Goal: Transaction & Acquisition: Purchase product/service

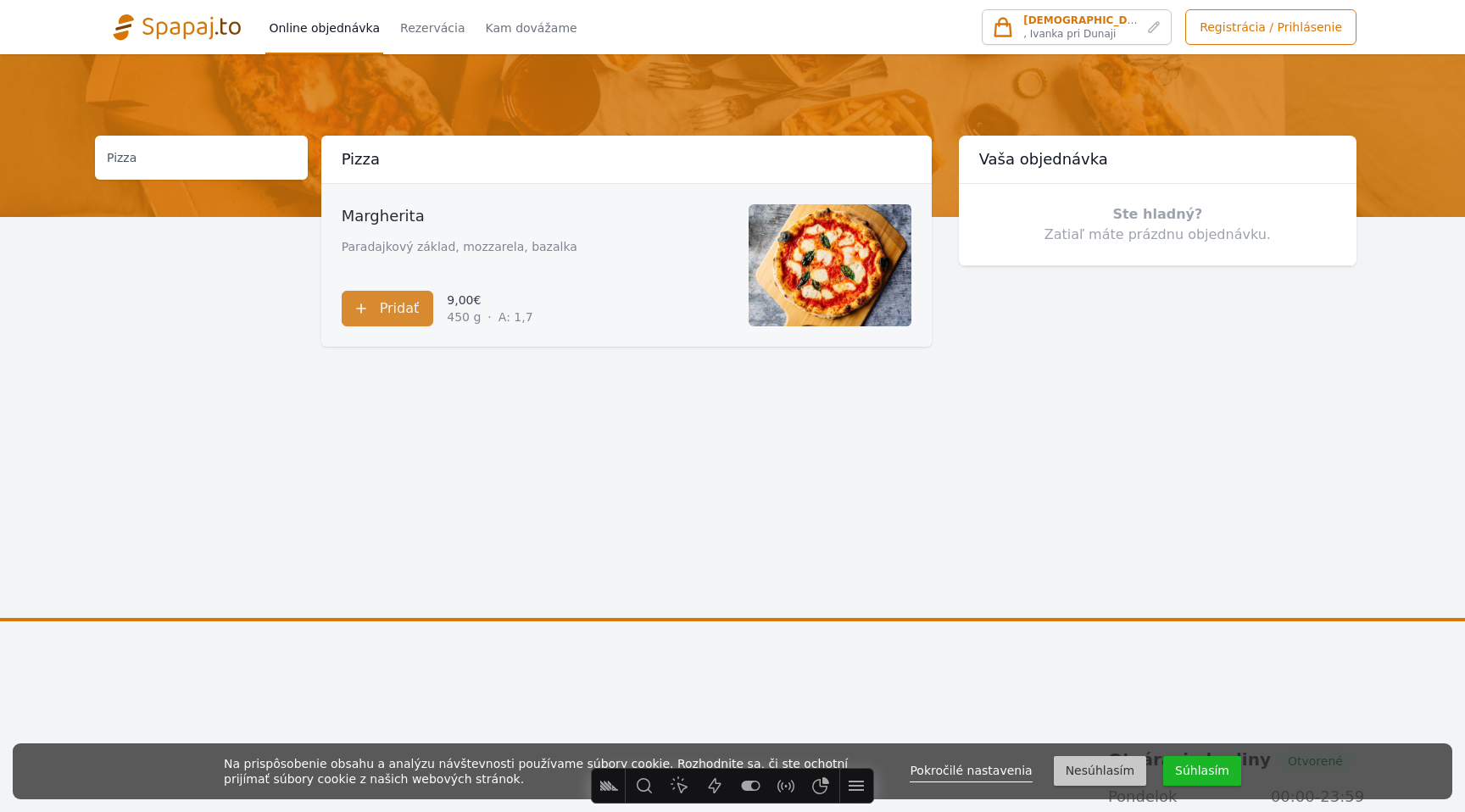
click at [687, 217] on span at bounding box center [627, 265] width 610 height 163
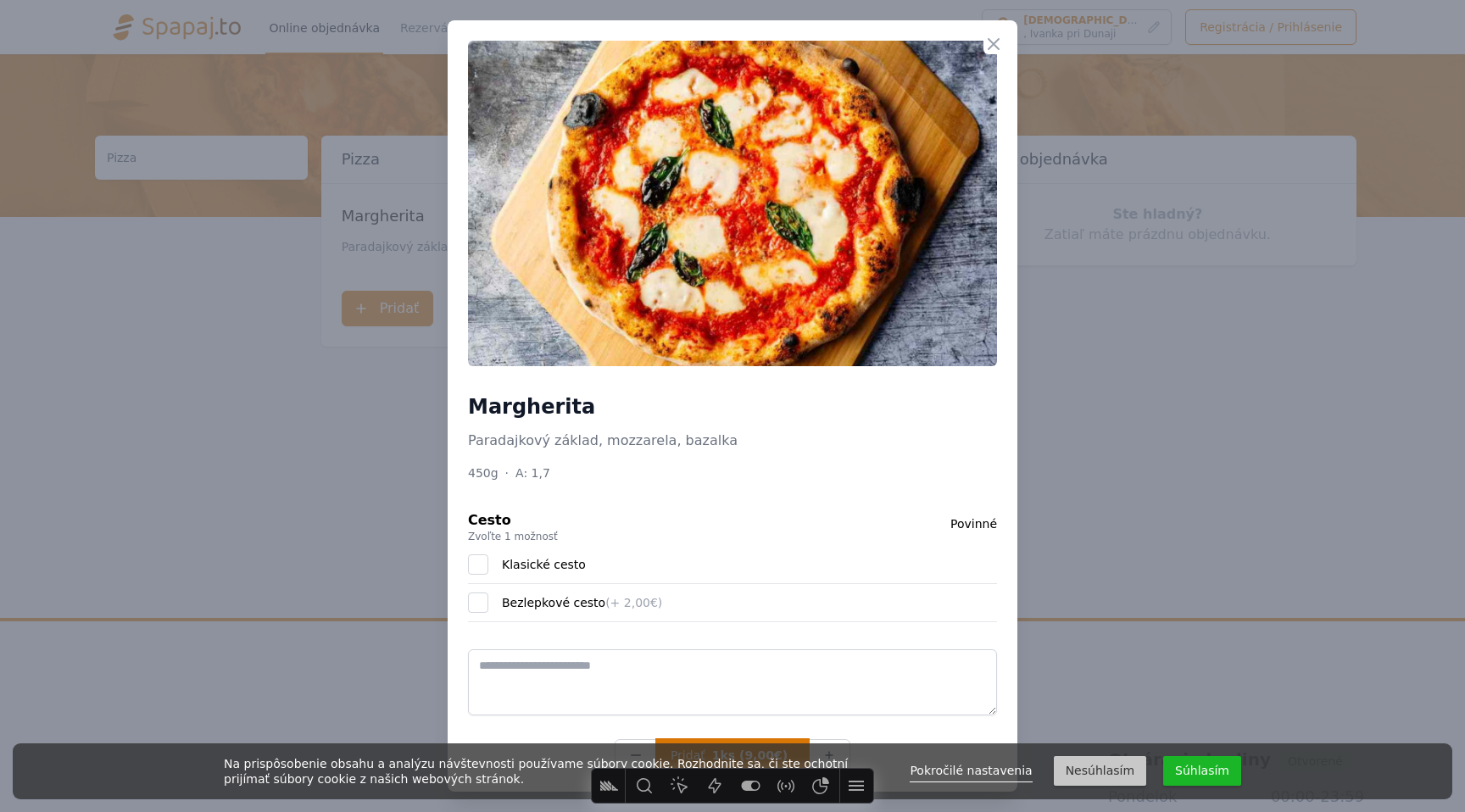
click at [746, 742] on button "Pridať 1ks (9,00€)" at bounding box center [732, 754] width 153 height 32
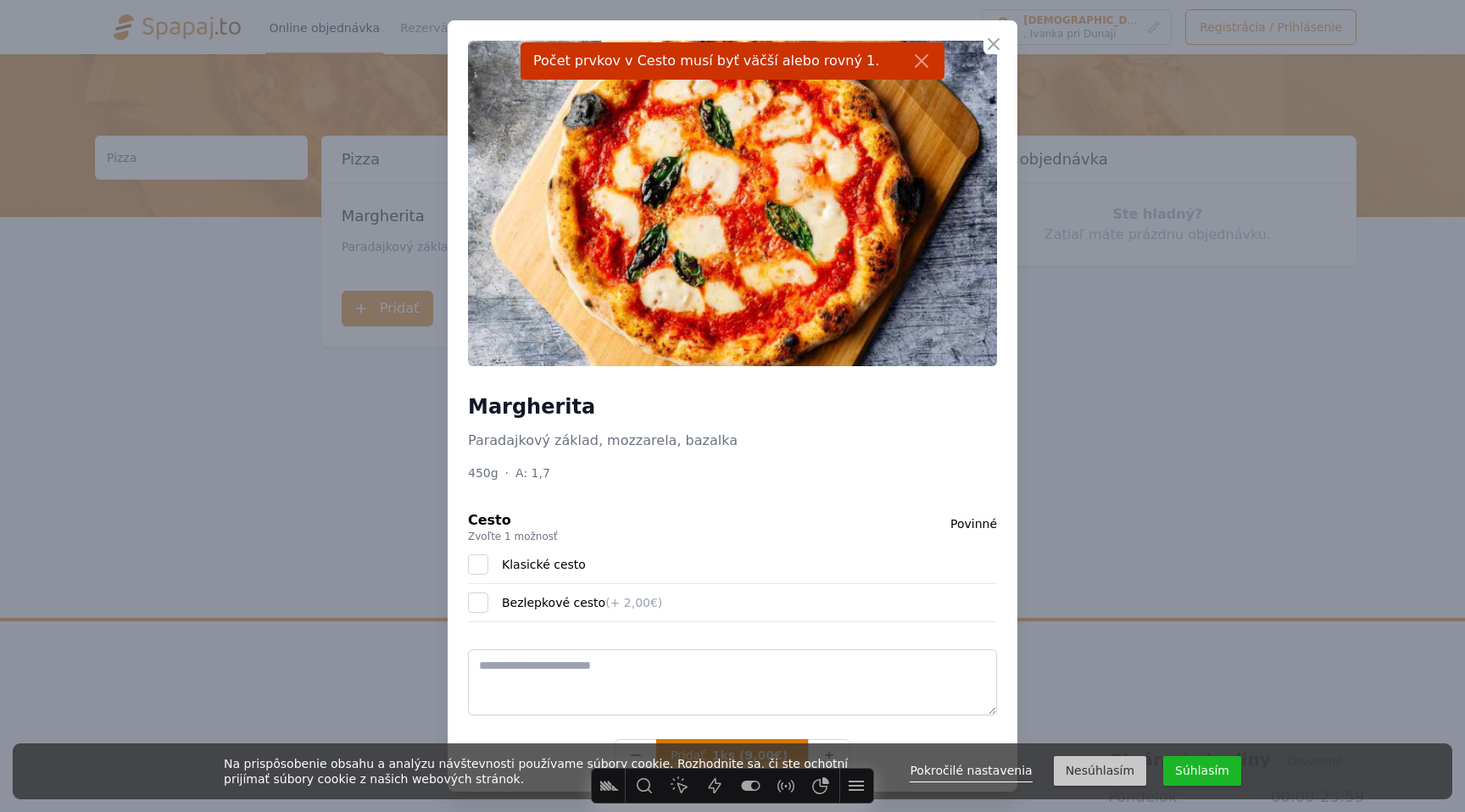
click at [1201, 762] on button "Súhlasím" at bounding box center [1201, 770] width 78 height 30
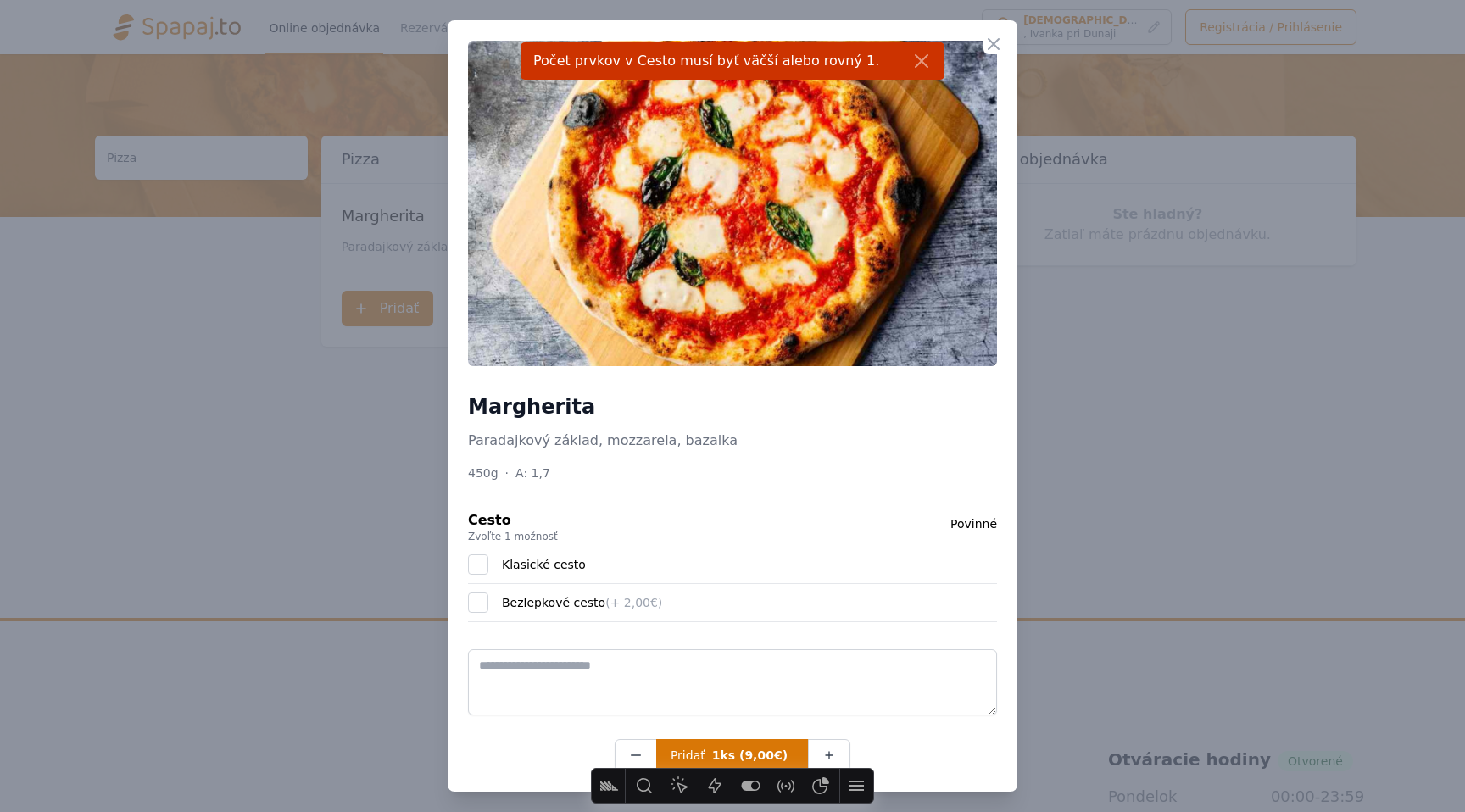
click at [498, 565] on div "Klasické cesto" at bounding box center [733, 564] width 529 height 38
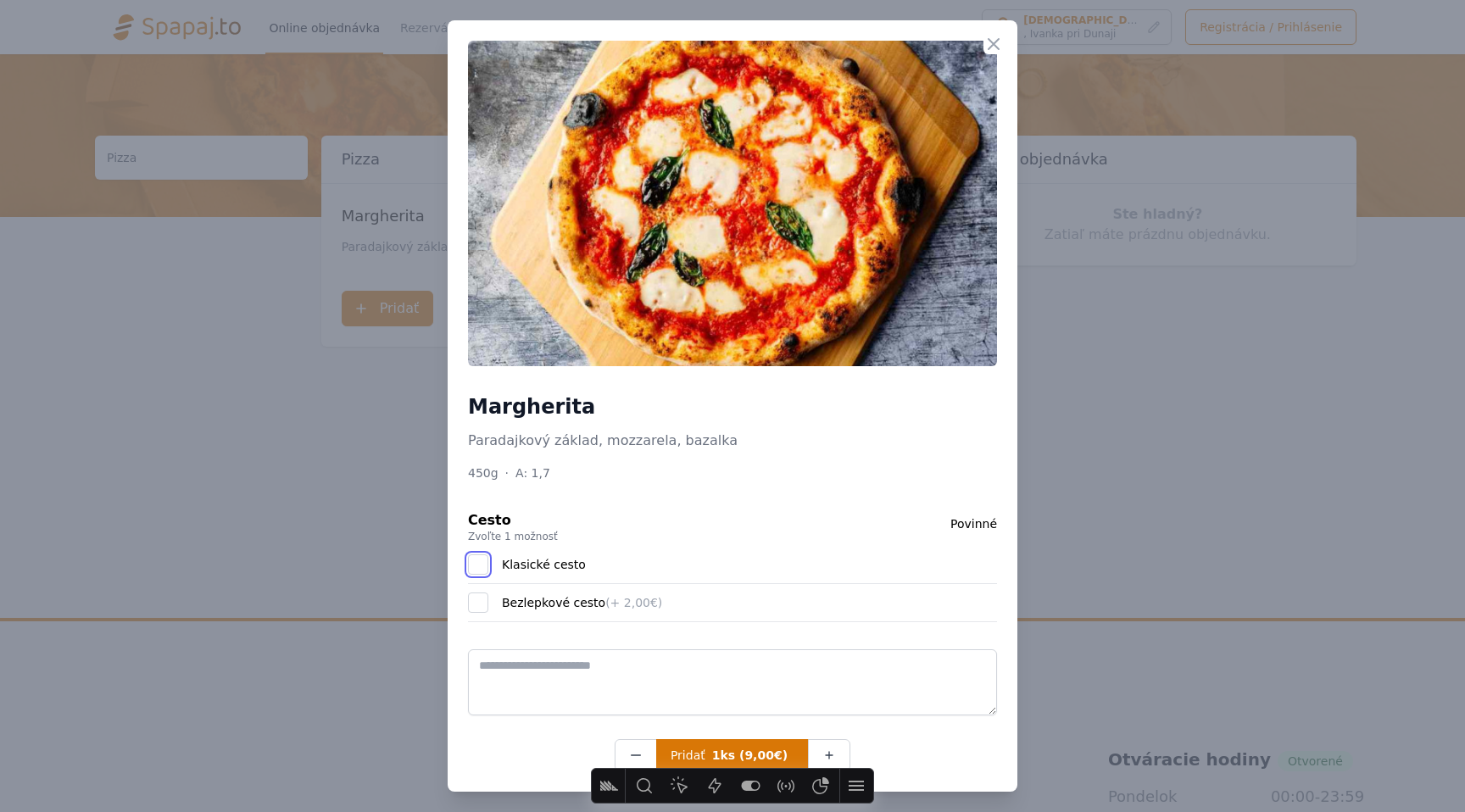
click at [482, 558] on input "Klasické cesto" at bounding box center [478, 564] width 20 height 20
checkbox input "****"
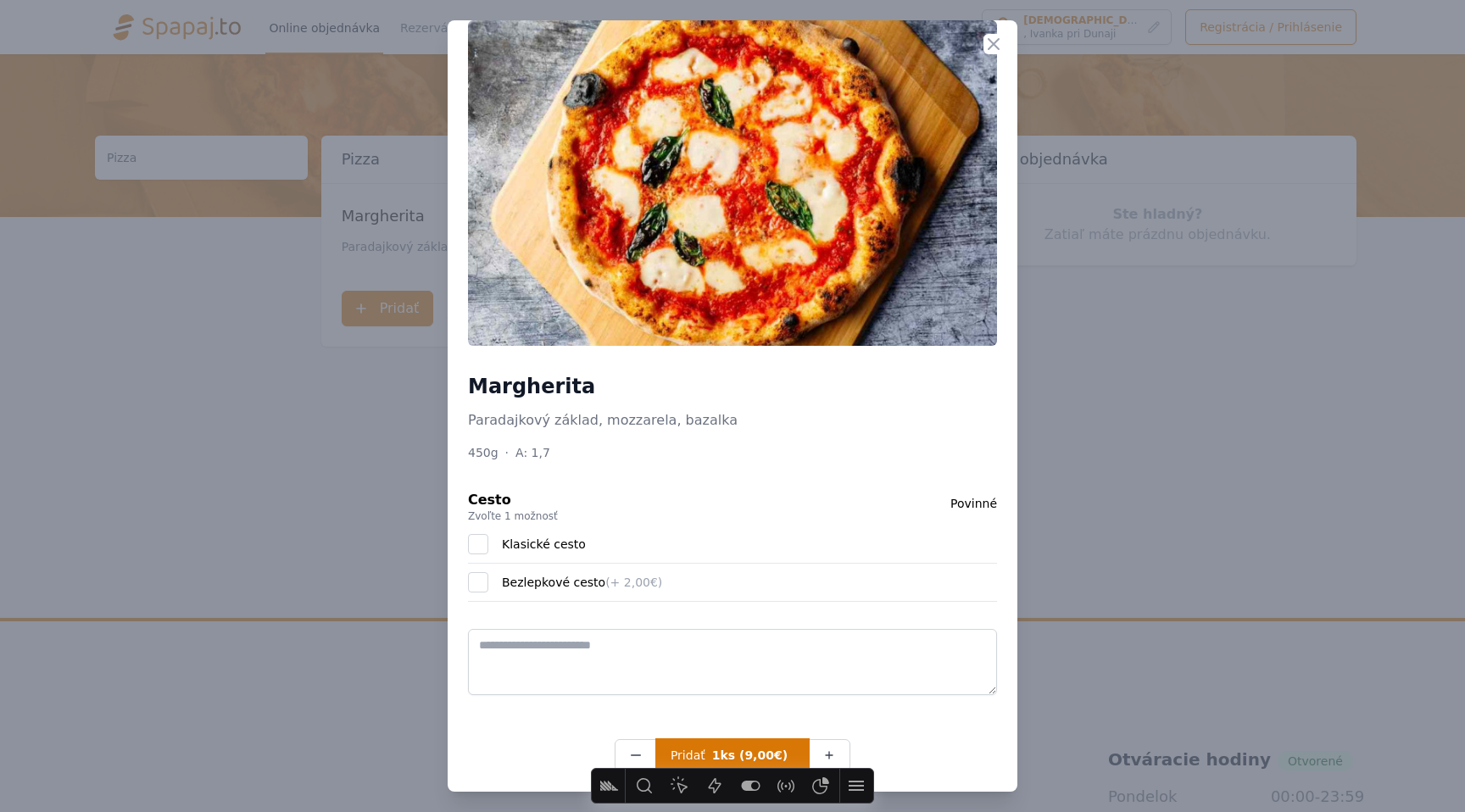
click at [716, 748] on span "1ks (9,00€)" at bounding box center [749, 755] width 75 height 17
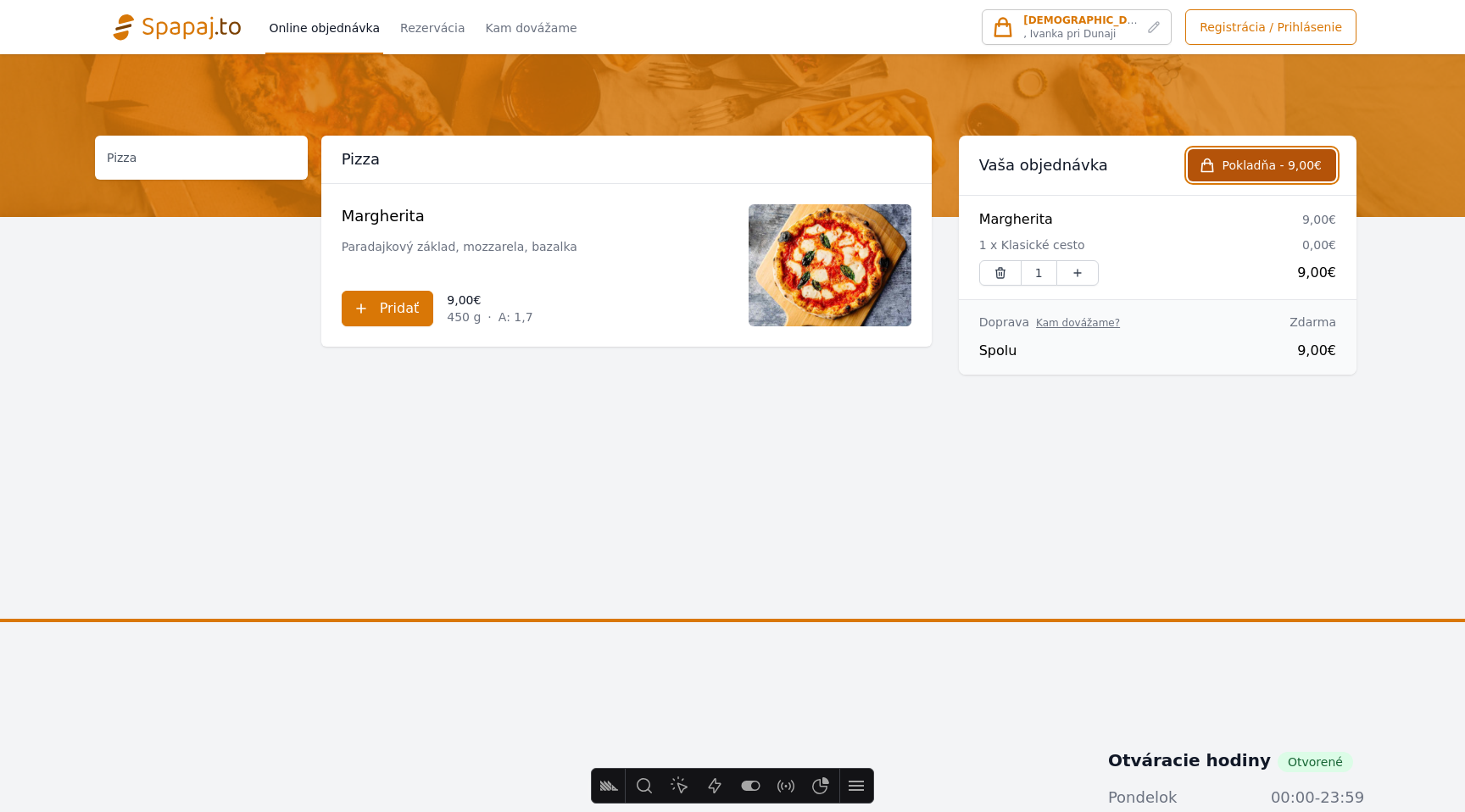
click at [1221, 153] on link "Pokladňa - 9,00€" at bounding box center [1262, 164] width 149 height 32
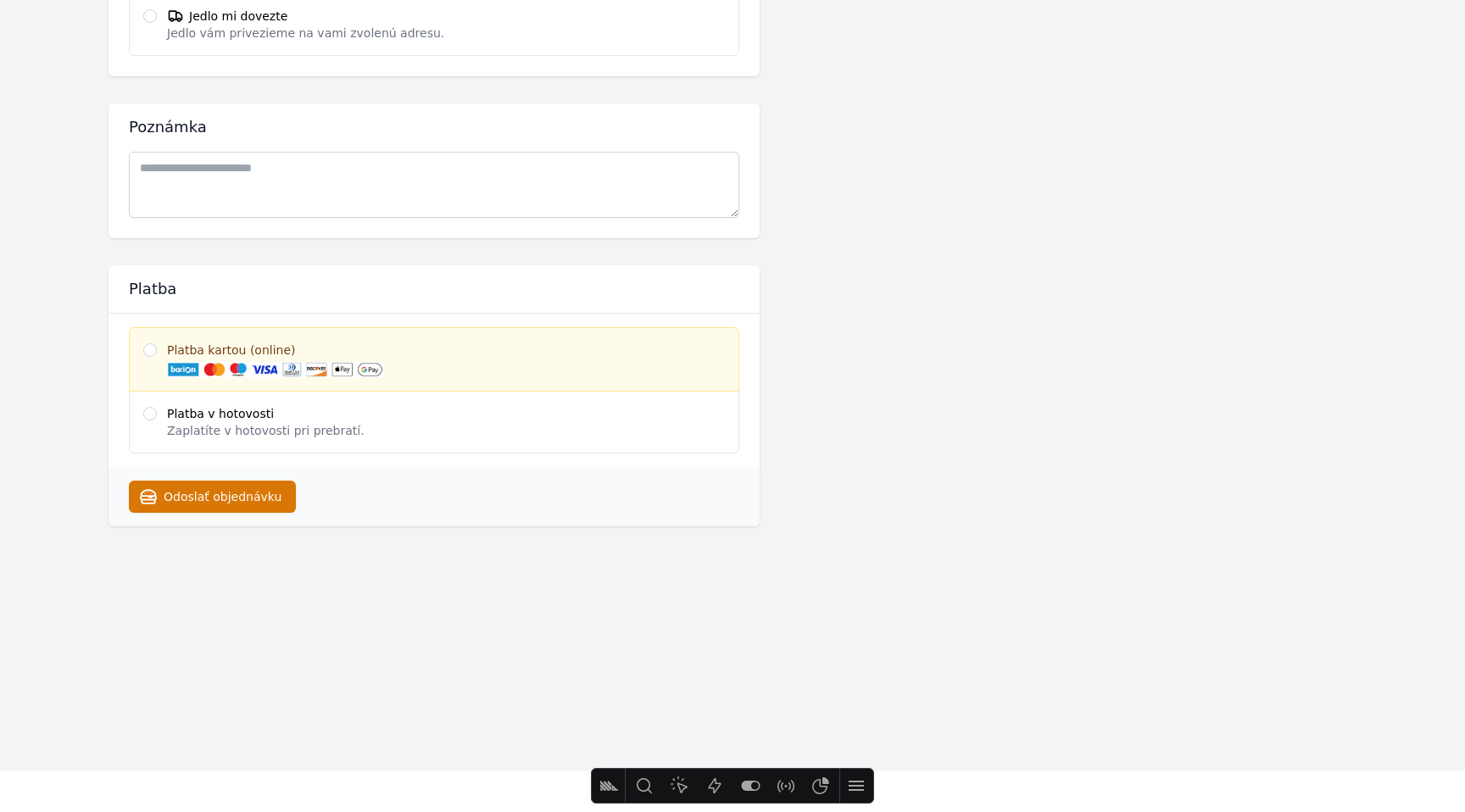
scroll to position [831, 0]
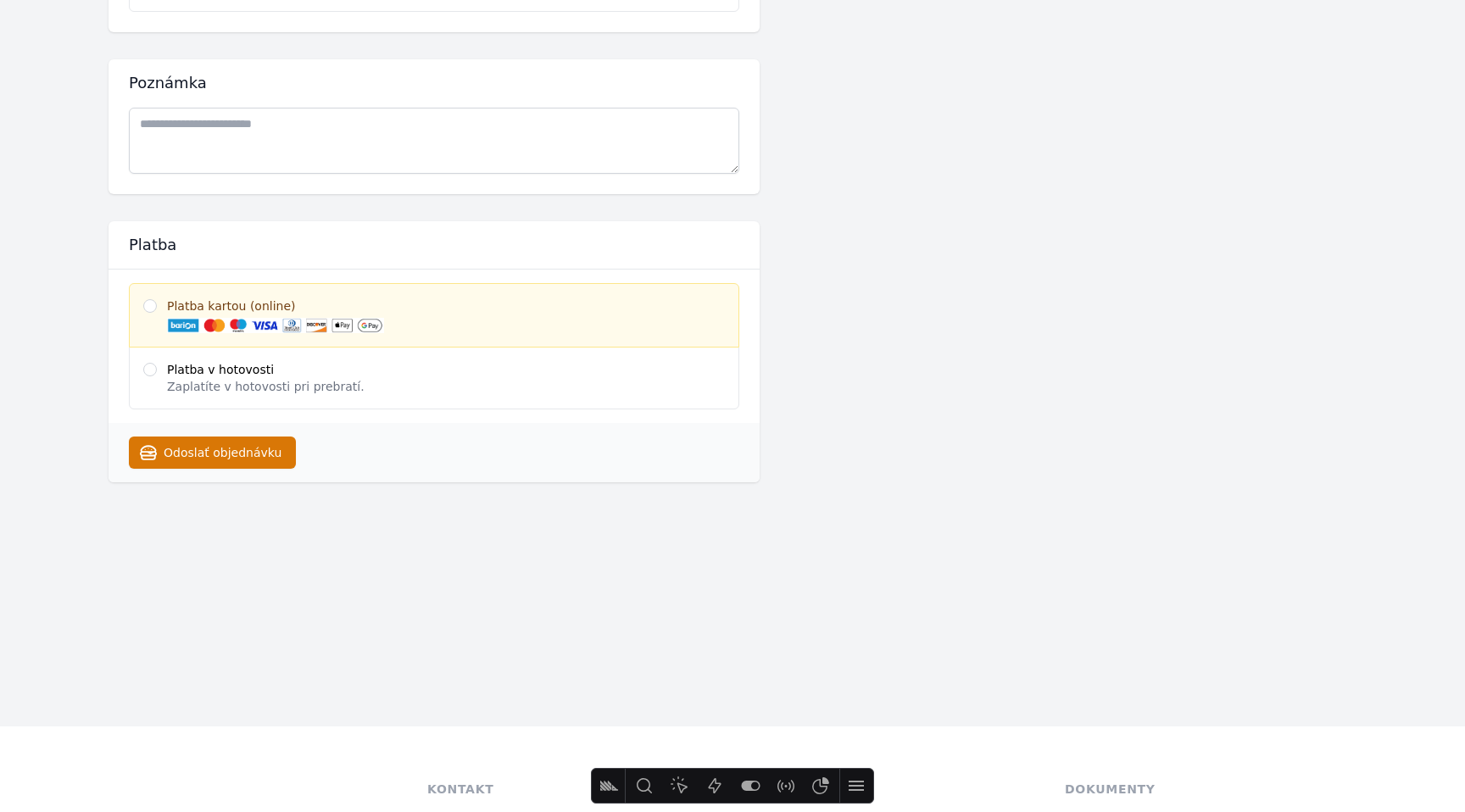
click at [283, 392] on span "Zaplatíte v hotovosti pri prebratí." at bounding box center [266, 386] width 198 height 17
click at [156, 377] on input "Platba v hotovosti Zaplatíte v hotovosti pri prebratí." at bounding box center [150, 370] width 14 height 14
radio input "****"
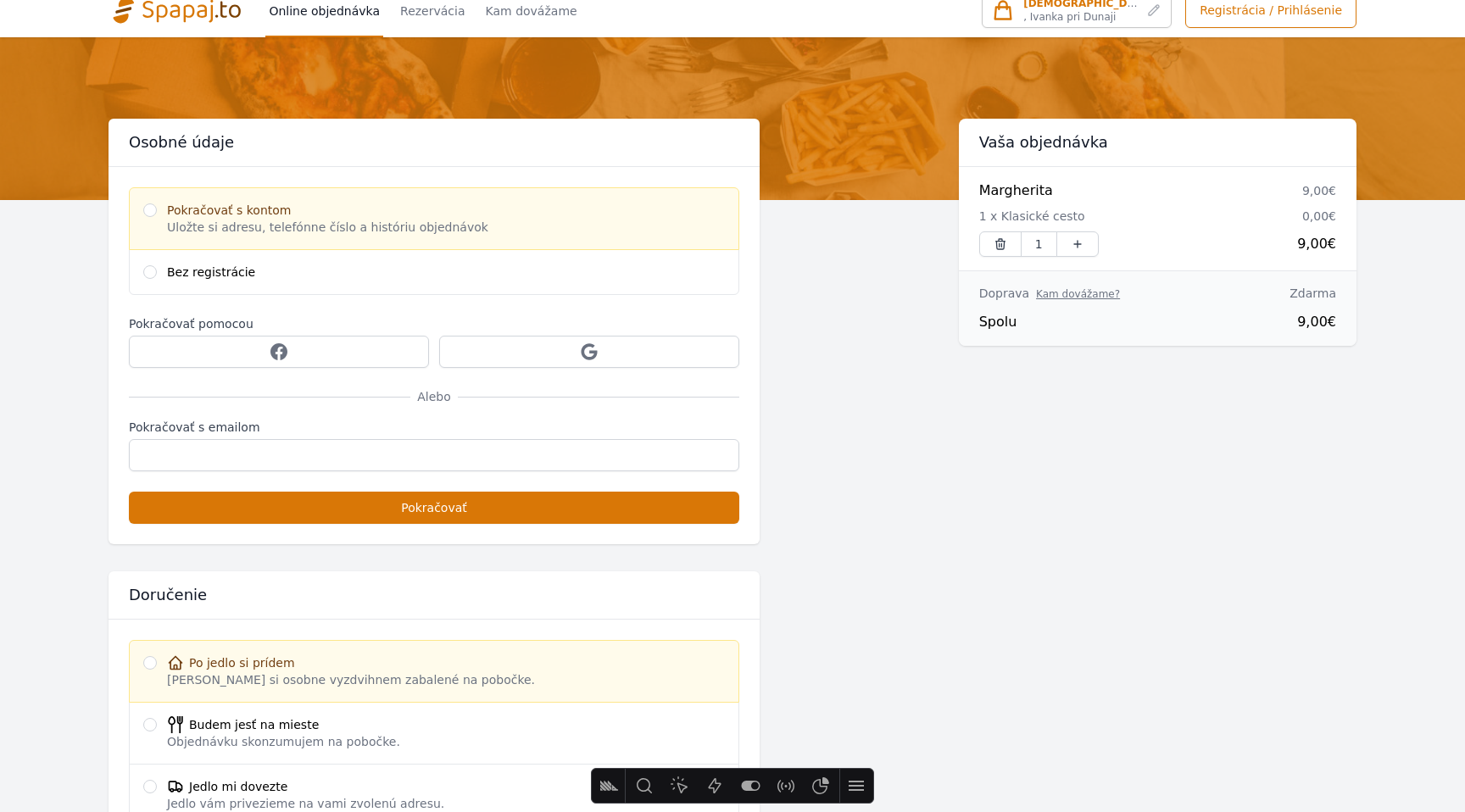
scroll to position [21, 0]
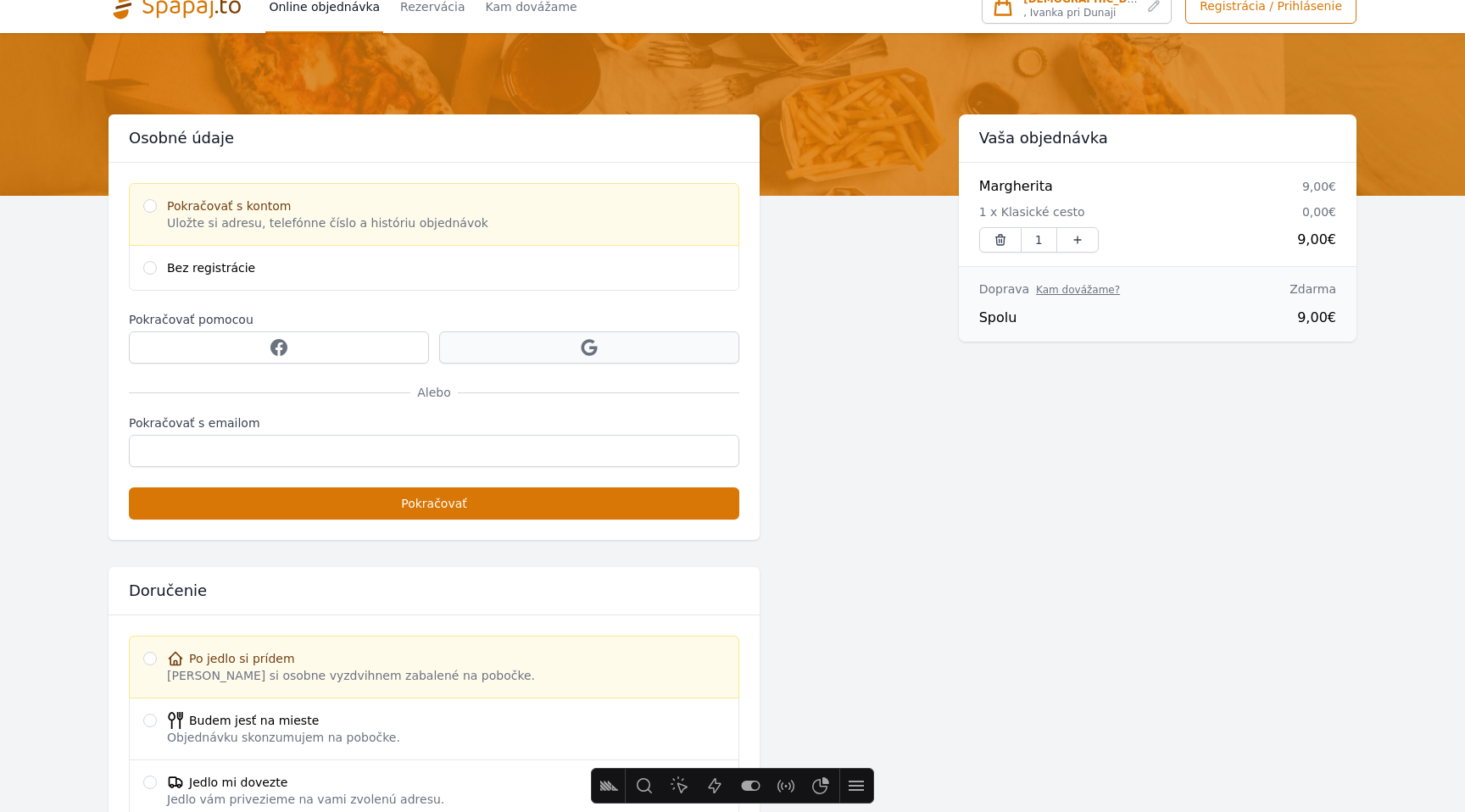
click at [491, 357] on link "Pokračovať pomocou Google" at bounding box center [589, 347] width 300 height 32
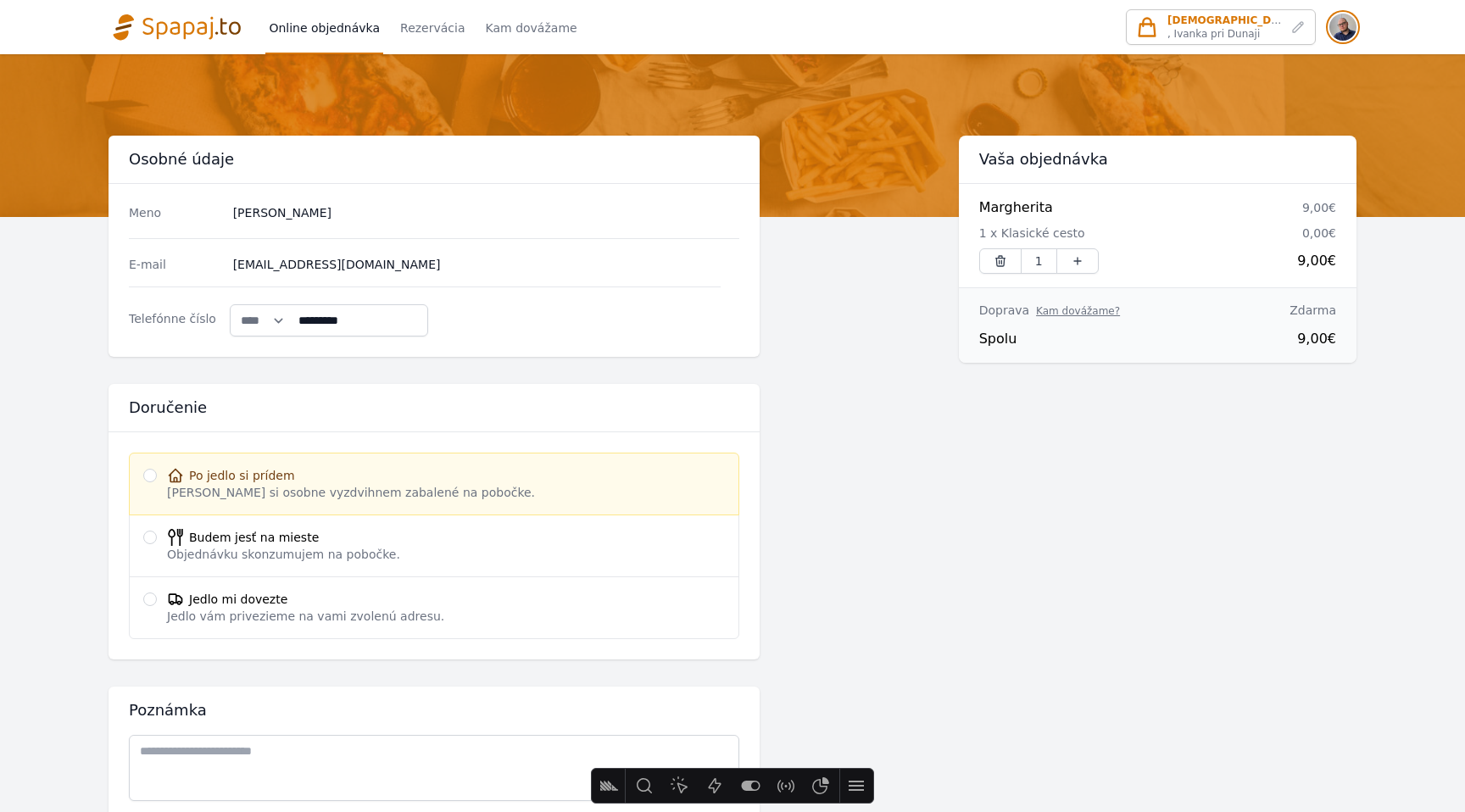
click at [1342, 25] on img "button" at bounding box center [1342, 27] width 27 height 27
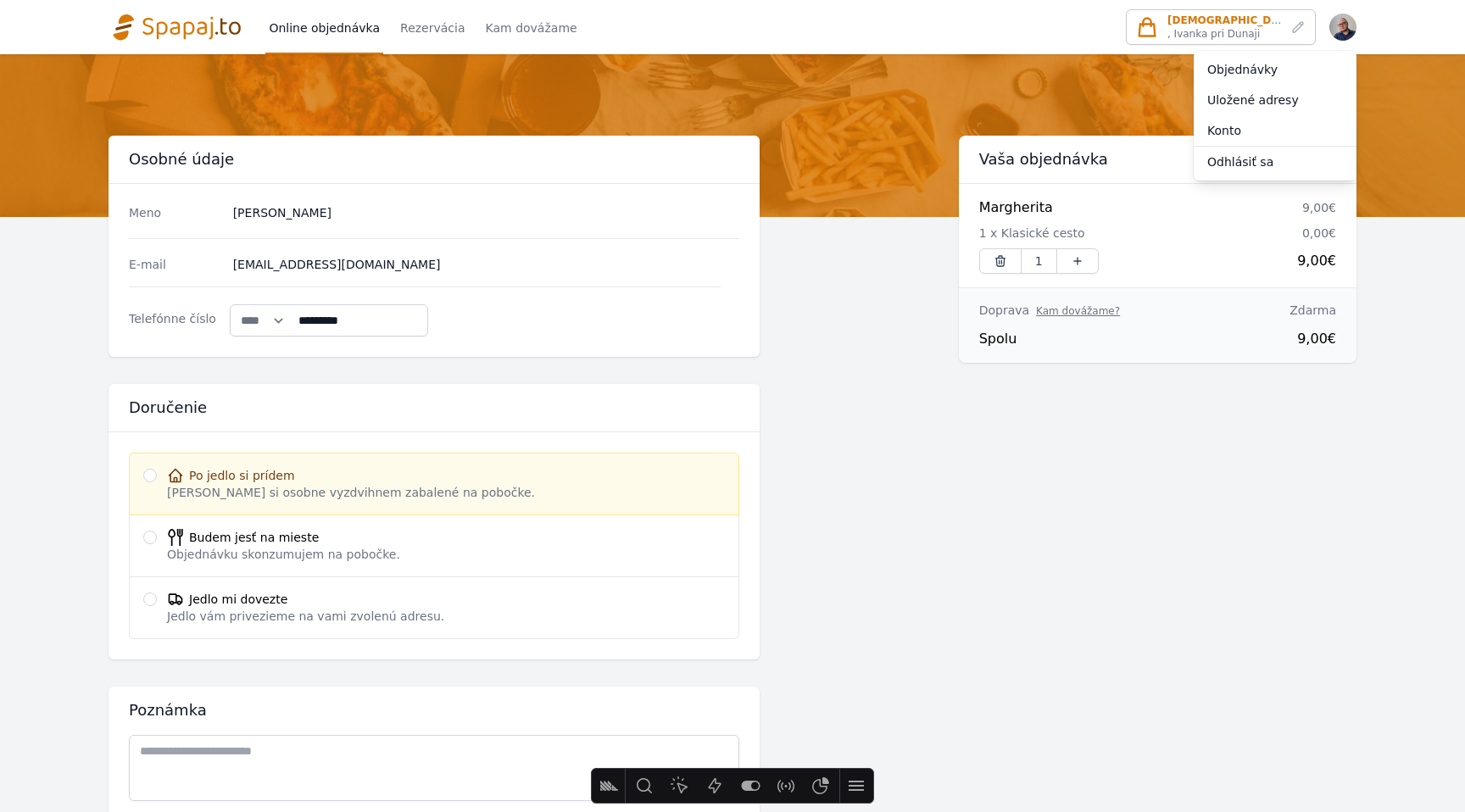
click at [768, 253] on div "Objednávka Osobné údaje Meno Patrik Nemeček E-mail patonemecek@gmail.com Krajina" at bounding box center [732, 622] width 1248 height 974
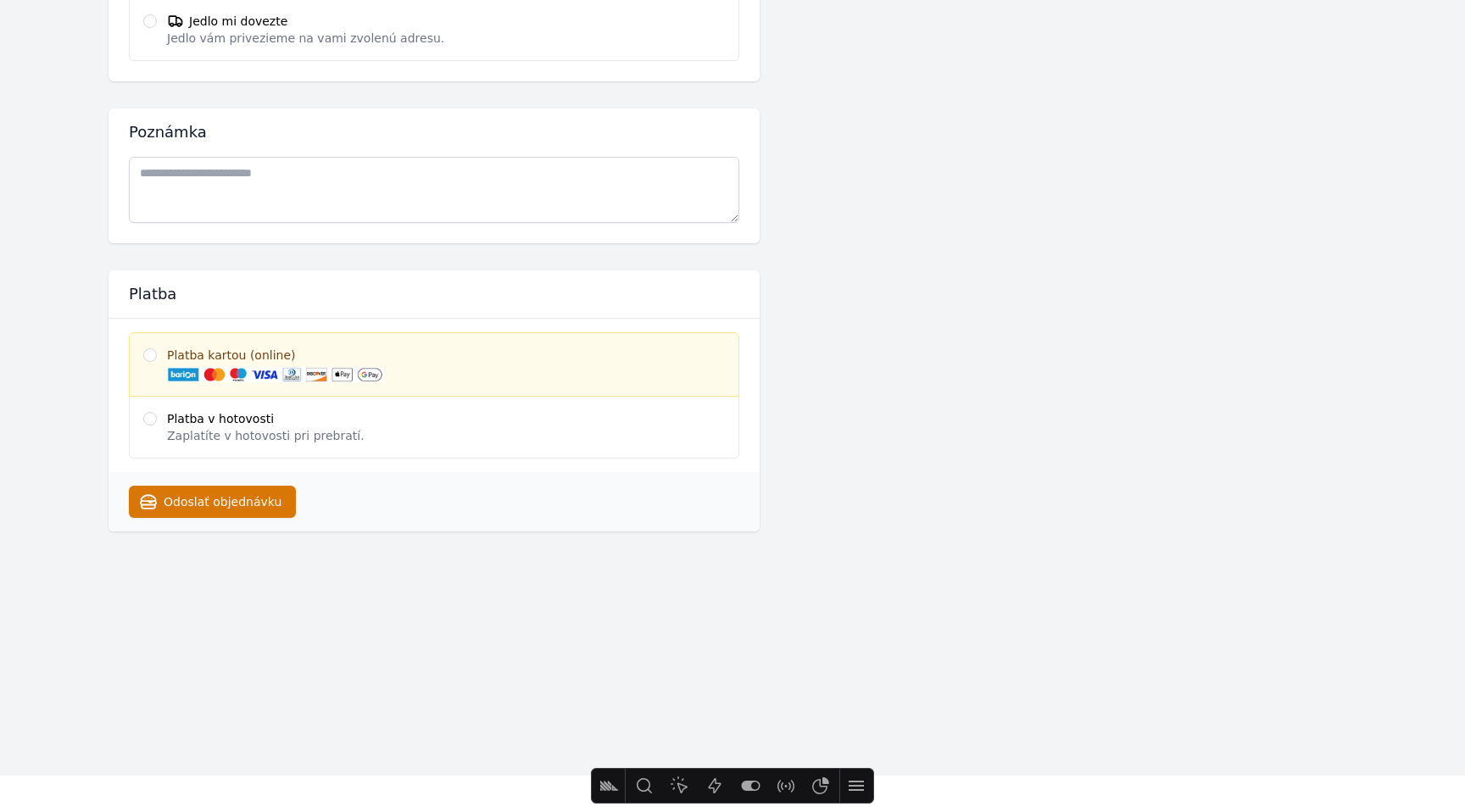
scroll to position [581, 0]
click at [550, 406] on label "Platba v hotovosti Zaplatíte v hotovosti pri prebratí." at bounding box center [434, 423] width 610 height 63
click at [156, 408] on input "Platba v hotovosti Zaplatíte v hotovosti pri prebratí." at bounding box center [150, 415] width 14 height 14
radio input "****"
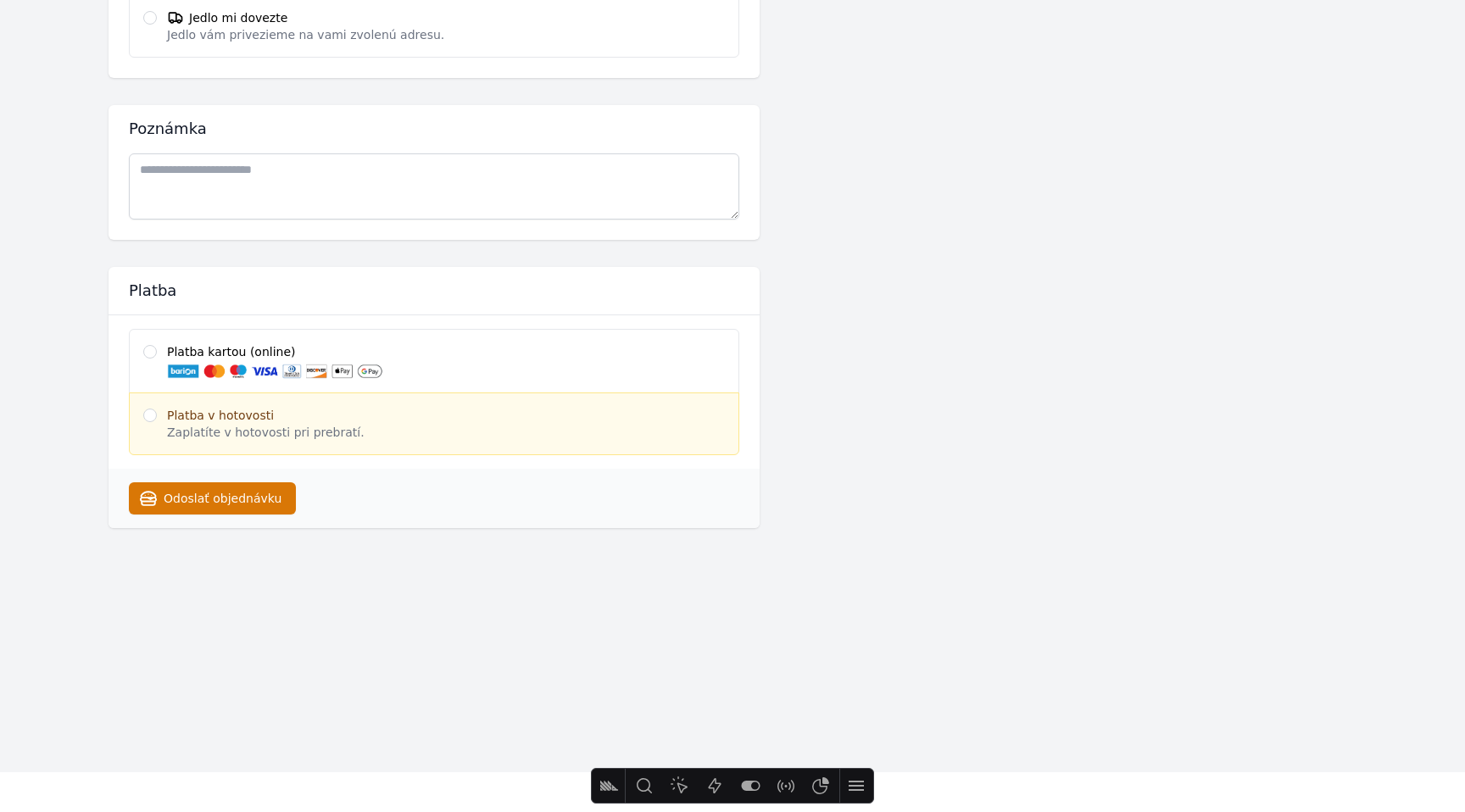
click at [501, 355] on label "Platba kartou (online)" at bounding box center [434, 361] width 610 height 65
click at [156, 355] on input "Platba kartou (online)" at bounding box center [150, 351] width 14 height 14
radio input "****"
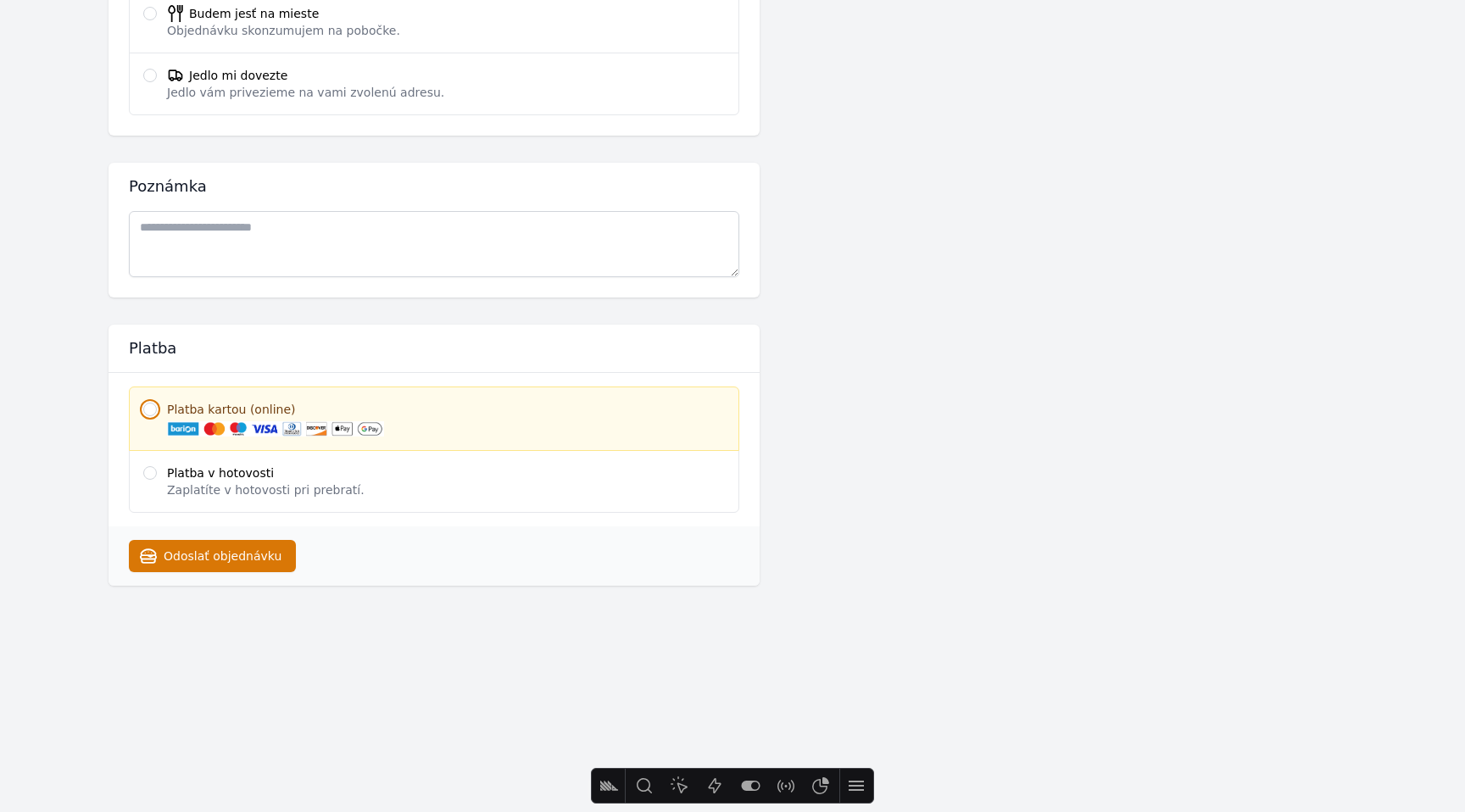
scroll to position [551, 0]
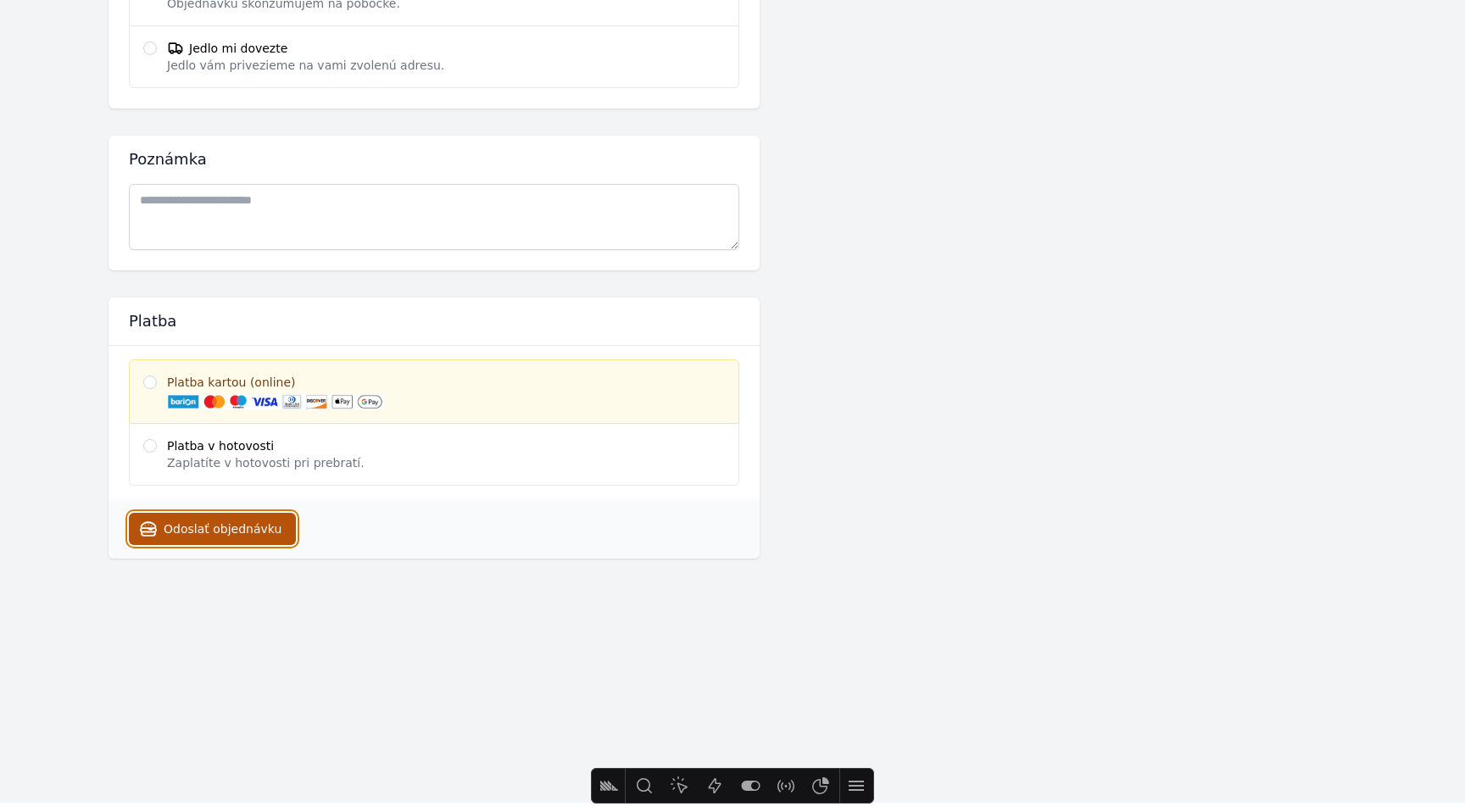
click at [266, 527] on button "Odoslať objednávku" at bounding box center [211, 528] width 167 height 32
